Goal: Communication & Community: Answer question/provide support

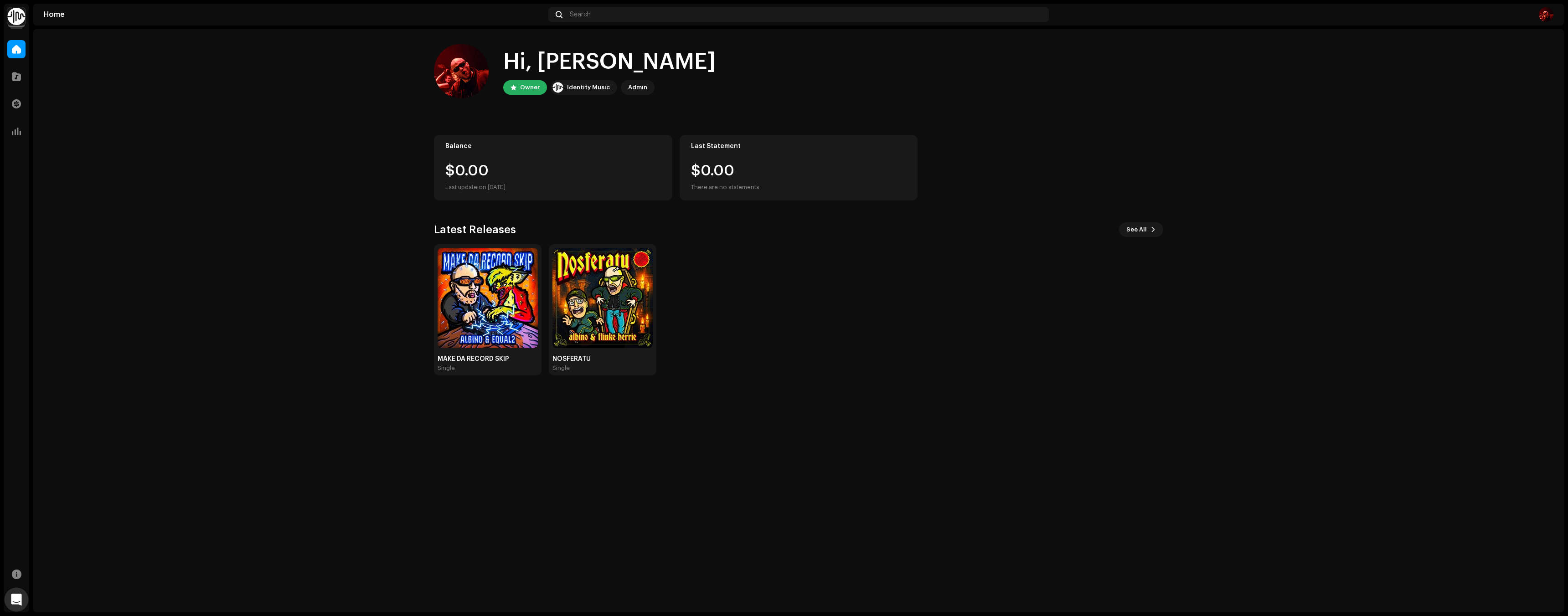
click at [12, 600] on icon "Open Intercom Messenger" at bounding box center [16, 600] width 12 height 12
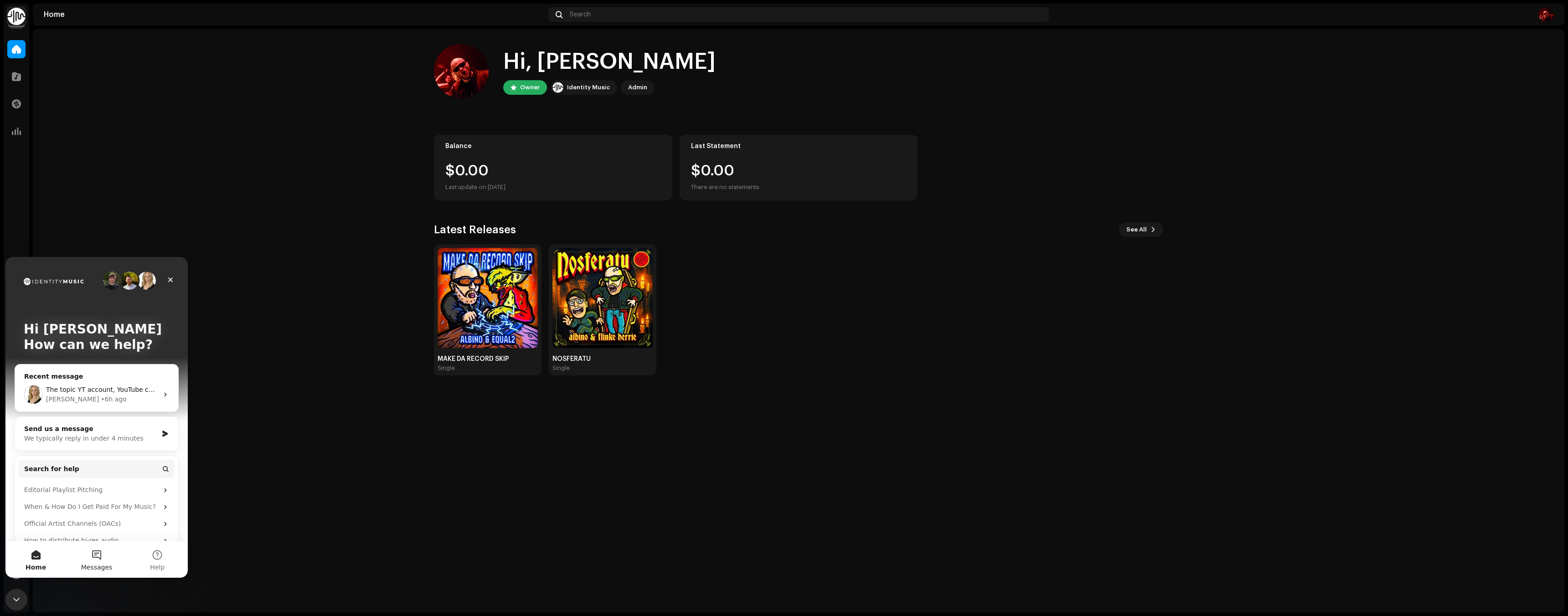
click at [92, 560] on button "Messages" at bounding box center [97, 560] width 61 height 37
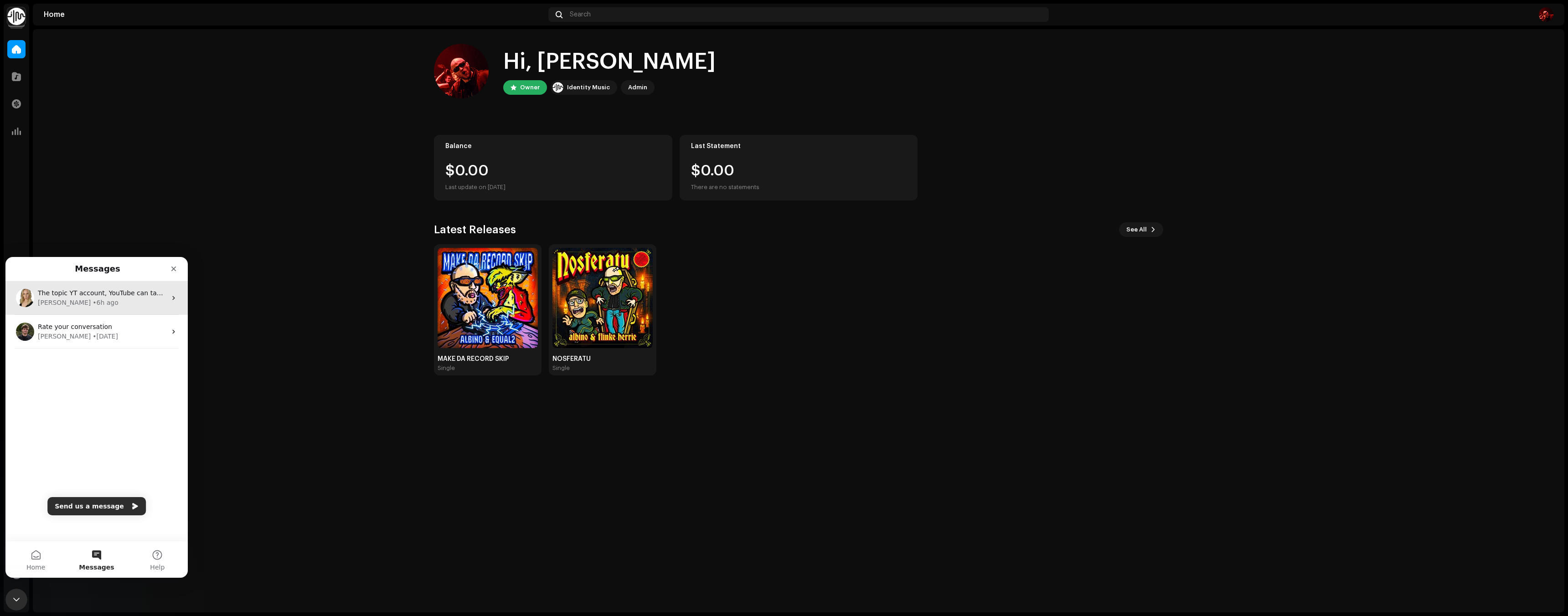
click at [107, 307] on div "[PERSON_NAME] • 6h ago" at bounding box center [102, 303] width 128 height 10
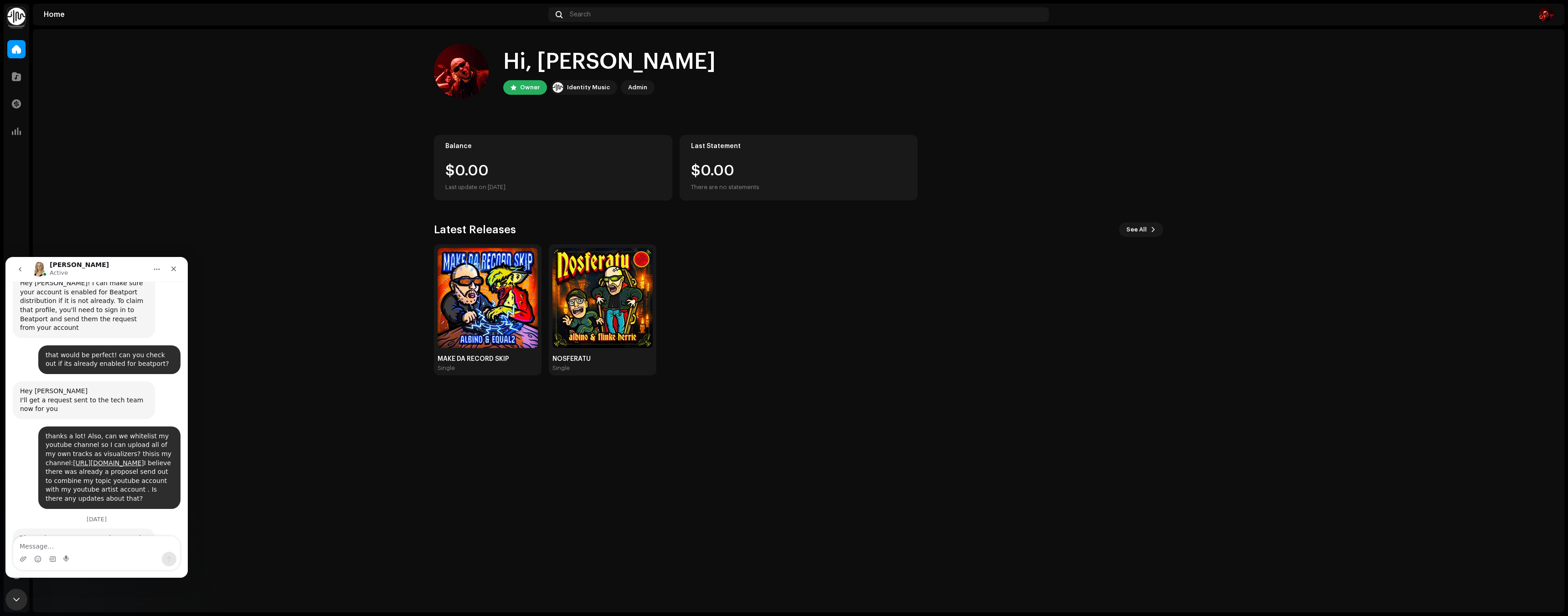
scroll to position [1552, 0]
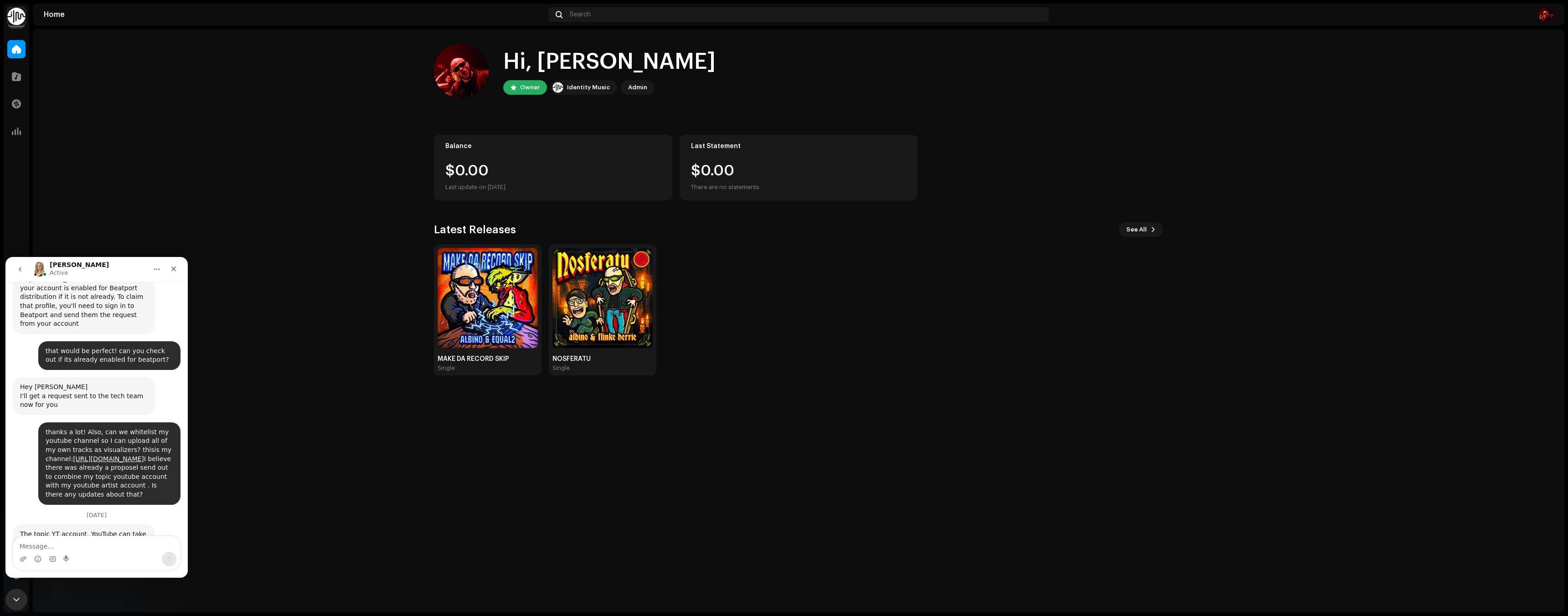
click at [82, 530] on div "The topic YT account, YouTube can take up to 4-6 weeks to process the requests …" at bounding box center [84, 552] width 128 height 44
click at [74, 544] on textarea "Message…" at bounding box center [97, 544] width 167 height 15
drag, startPoint x: 66, startPoint y: 508, endPoint x: 24, endPoint y: 501, distance: 42.6
click at [24, 530] on div "The topic YT account, YouTube can take up to 4-6 weeks to process the requests …" at bounding box center [84, 552] width 128 height 44
click at [83, 530] on div "The topic YT account, YouTube can take up to 4-6 weeks to process the requests …" at bounding box center [84, 552] width 128 height 44
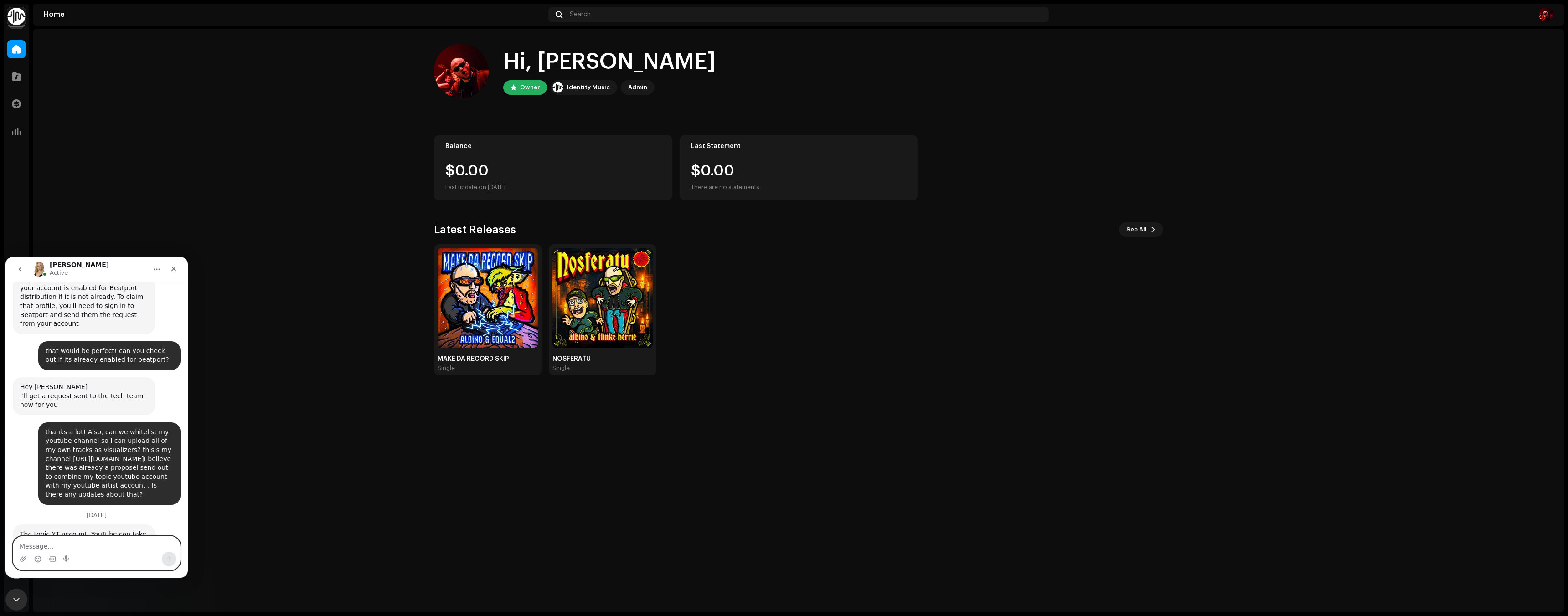
click at [102, 547] on textarea "Message…" at bounding box center [97, 544] width 167 height 15
drag, startPoint x: 72, startPoint y: 507, endPoint x: 27, endPoint y: 478, distance: 53.5
click at [26, 530] on div "The topic YT account, YouTube can take up to 4-6 weeks to process the requests …" at bounding box center [84, 552] width 128 height 44
click at [71, 530] on div "The topic YT account, YouTube can take up to 4-6 weeks to process the requests …" at bounding box center [84, 552] width 128 height 44
drag, startPoint x: 79, startPoint y: 508, endPoint x: 13, endPoint y: 489, distance: 68.7
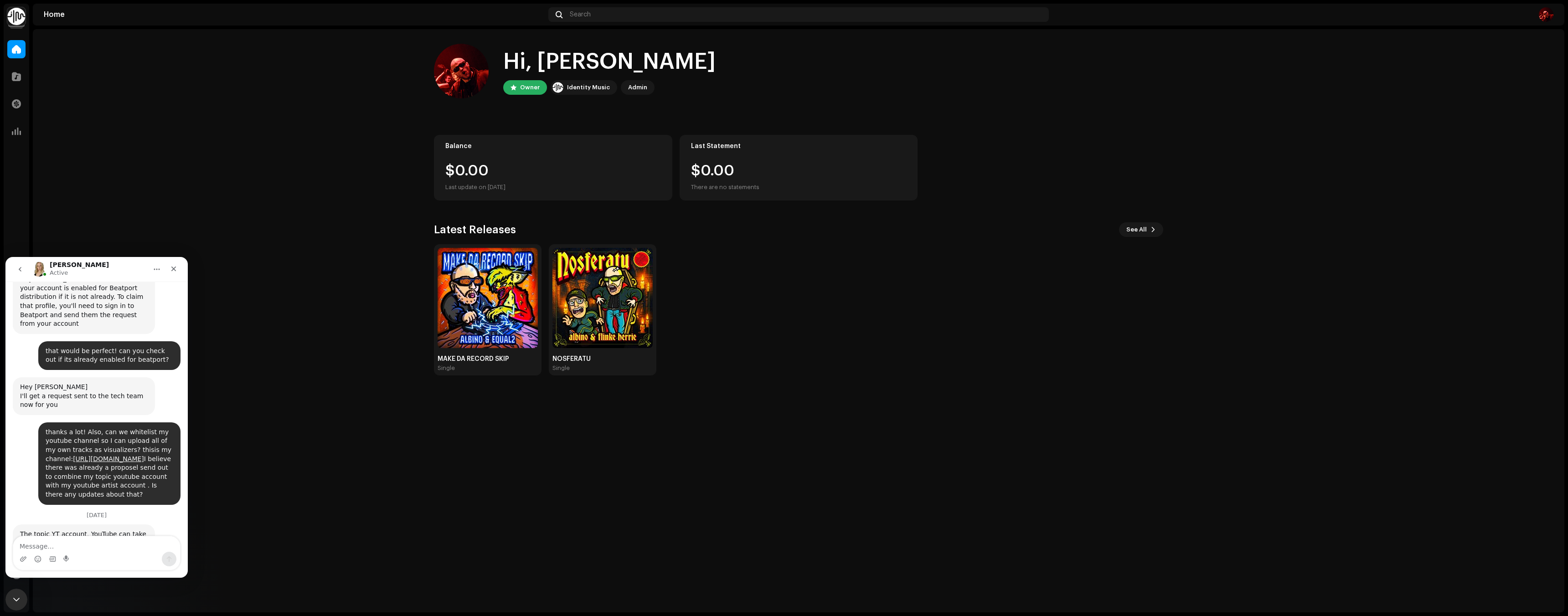
click at [13, 525] on div "The topic YT account, YouTube can take up to 4-6 weeks to process the requests …" at bounding box center [84, 552] width 142 height 55
click at [68, 530] on div "The topic YT account, YouTube can take up to 4-6 weeks to process the requests …" at bounding box center [84, 552] width 128 height 44
click at [74, 537] on textarea "Message…" at bounding box center [97, 544] width 167 height 15
type textarea "all good !"
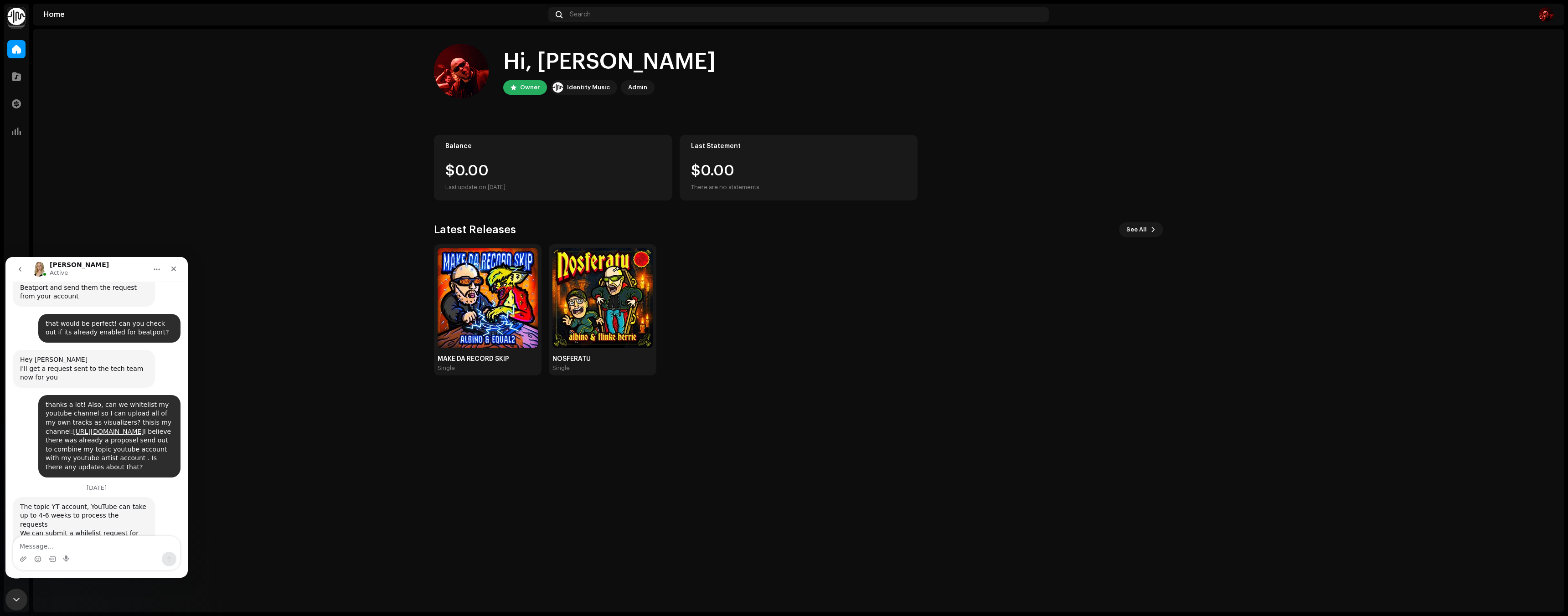
scroll to position [1615, 0]
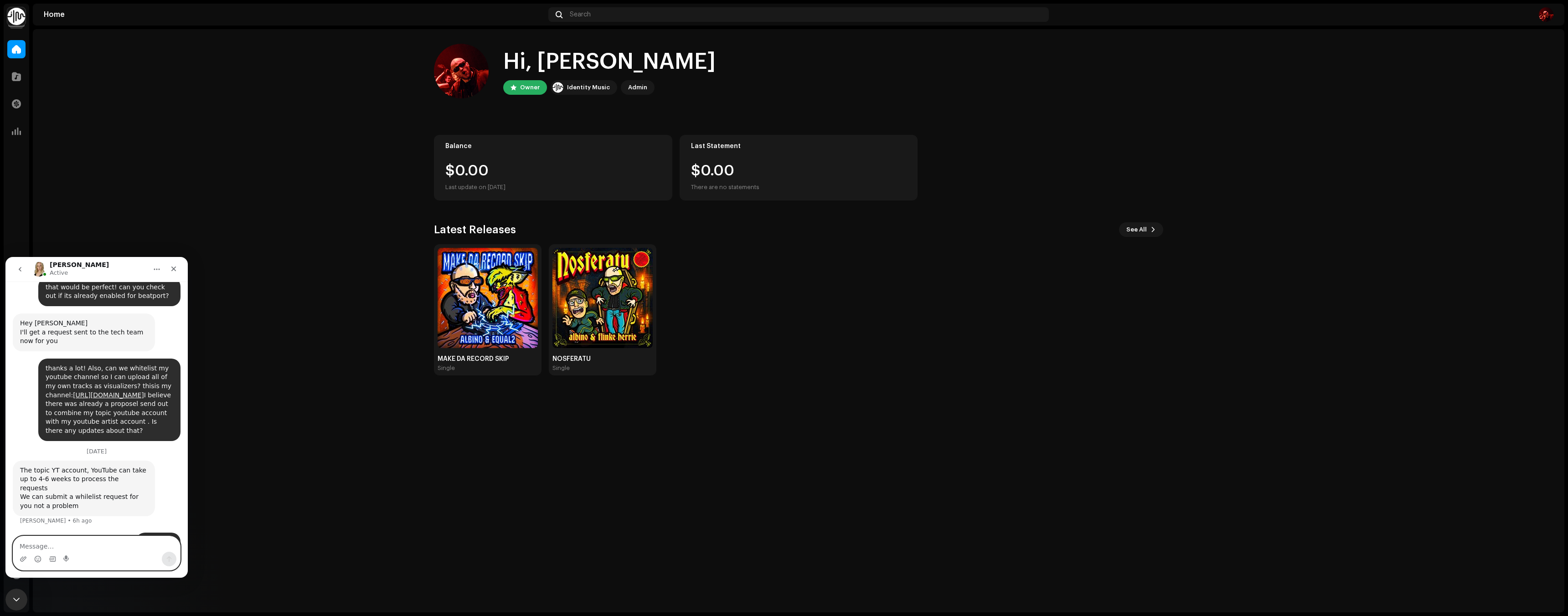
click at [88, 539] on textarea "Message…" at bounding box center [97, 544] width 167 height 15
drag, startPoint x: 81, startPoint y: 548, endPoint x: 0, endPoint y: 542, distance: 81.2
click at [5, 542] on html "[PERSON_NAME] Active Ask us anything, or share your feedback. [DATE] Goodmornin…" at bounding box center [97, 417] width 183 height 321
type textarea "not at this moment, thanks [PERSON_NAME]"
